Goal: Task Accomplishment & Management: Manage account settings

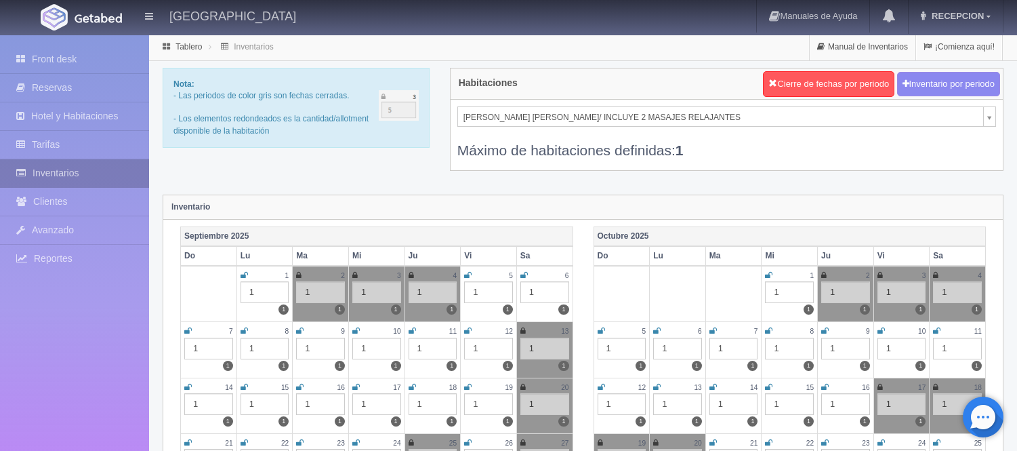
scroll to position [150, 0]
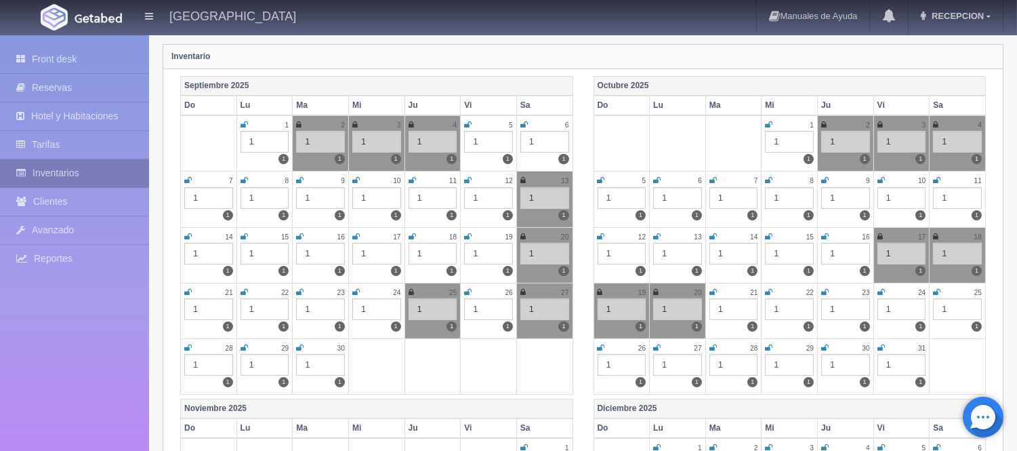
click at [73, 175] on link "Inventarios" at bounding box center [74, 173] width 149 height 28
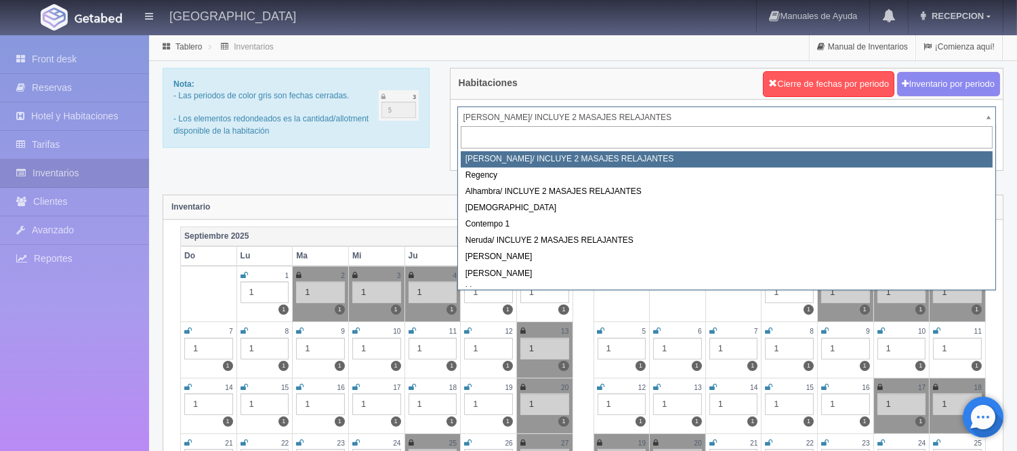
drag, startPoint x: 500, startPoint y: 109, endPoint x: 543, endPoint y: 139, distance: 52.6
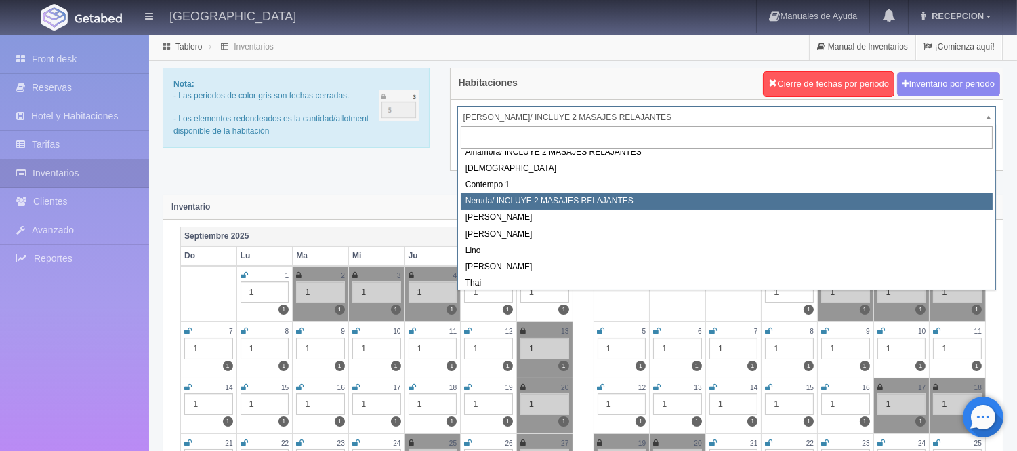
scroll to position [77, 0]
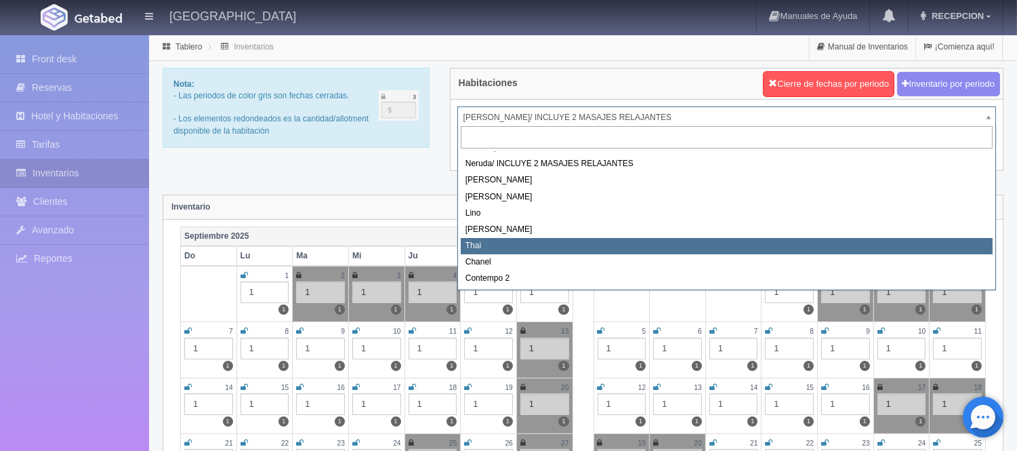
select select "727"
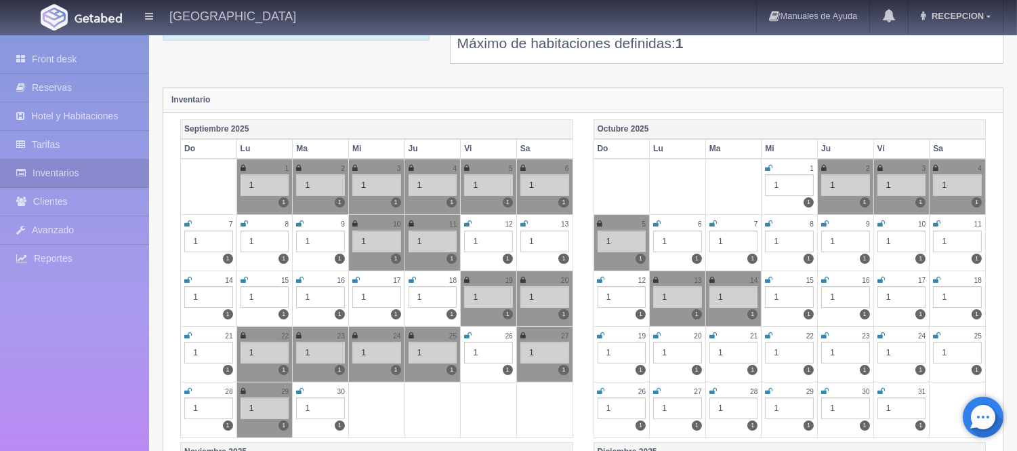
scroll to position [75, 0]
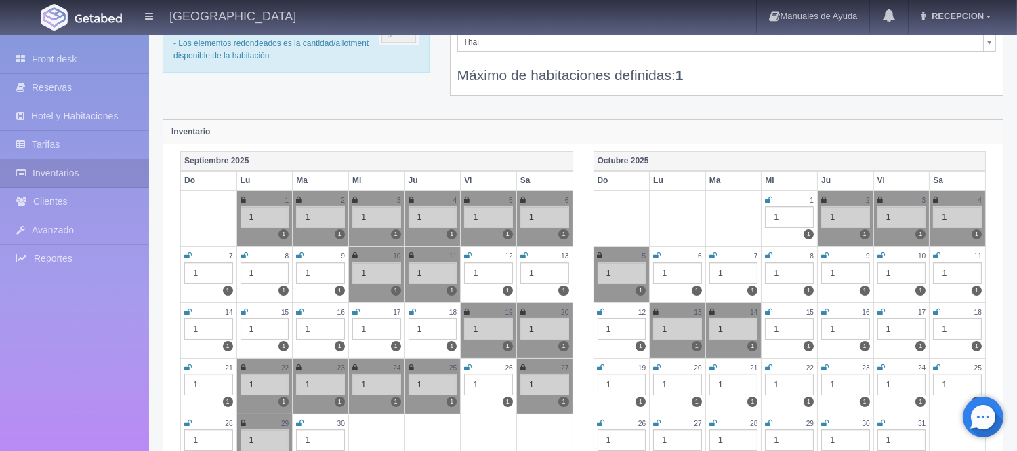
click at [883, 312] on icon at bounding box center [880, 312] width 7 height 8
click at [938, 312] on icon at bounding box center [936, 312] width 7 height 8
